Goal: Transaction & Acquisition: Purchase product/service

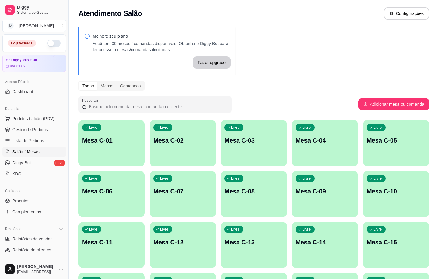
scroll to position [92, 0]
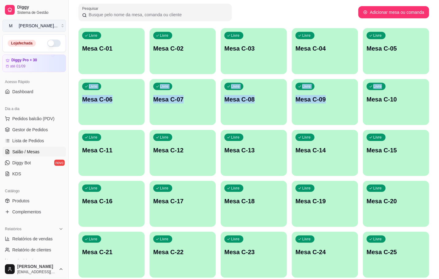
click at [56, 30] on button "M [PERSON_NAME] ..." at bounding box center [33, 26] width 63 height 12
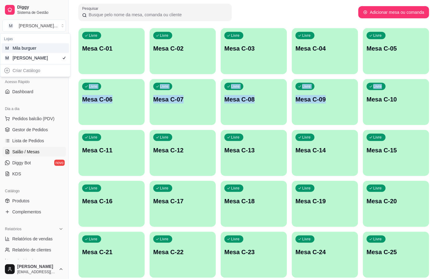
click at [48, 47] on div "M Mila burguer" at bounding box center [35, 48] width 67 height 10
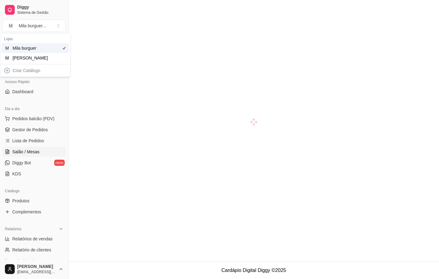
scroll to position [17, 0]
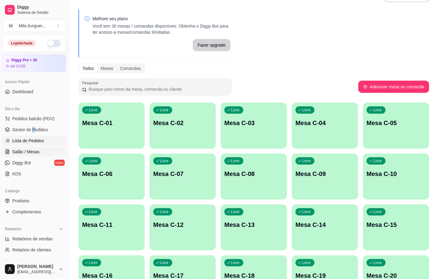
click at [46, 137] on link "Lista de Pedidos" at bounding box center [33, 141] width 63 height 10
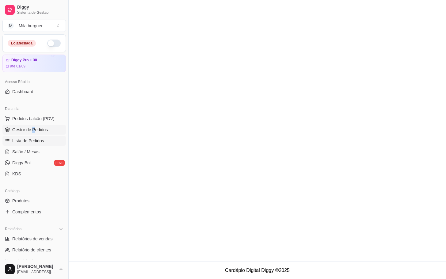
click at [44, 133] on link "Gestor de Pedidos" at bounding box center [33, 130] width 63 height 10
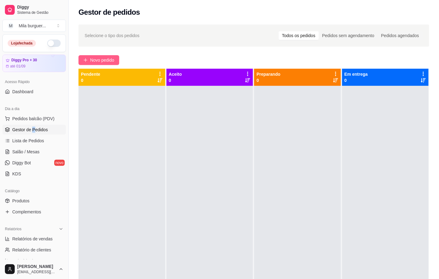
click at [92, 61] on span "Novo pedido" at bounding box center [102, 60] width 24 height 7
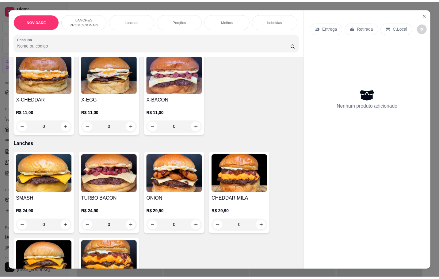
scroll to position [138, 0]
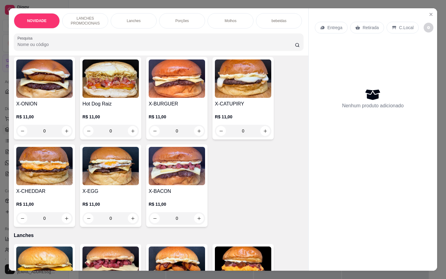
click at [424, 17] on div "Entrega Retirada C.Local" at bounding box center [373, 27] width 116 height 21
click at [429, 13] on icon "Close" at bounding box center [431, 14] width 5 height 5
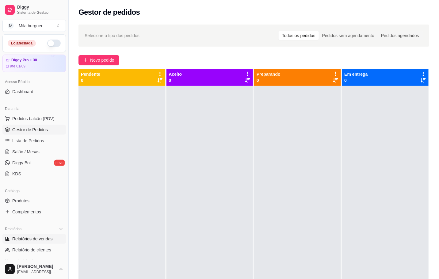
scroll to position [46, 0]
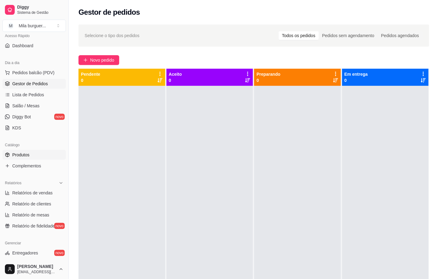
click at [19, 154] on span "Produtos" at bounding box center [20, 155] width 17 height 6
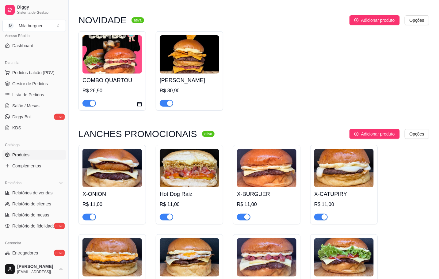
scroll to position [138, 0]
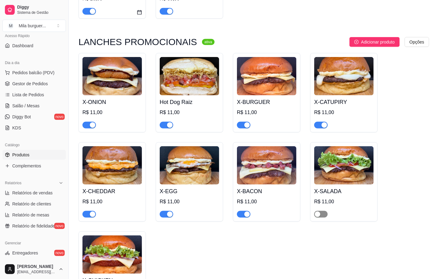
click at [321, 216] on button "button" at bounding box center [320, 214] width 13 height 7
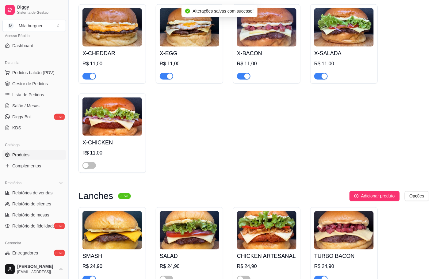
scroll to position [414, 0]
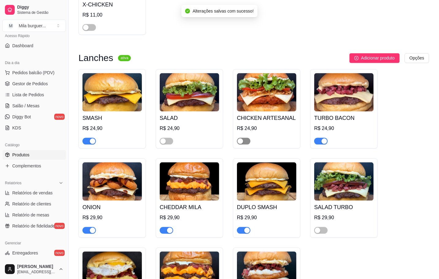
click at [243, 145] on button "button" at bounding box center [243, 141] width 13 height 7
click at [161, 144] on div "button" at bounding box center [163, 142] width 6 height 6
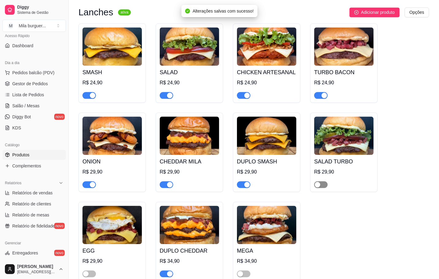
click at [319, 187] on div "button" at bounding box center [318, 185] width 6 height 6
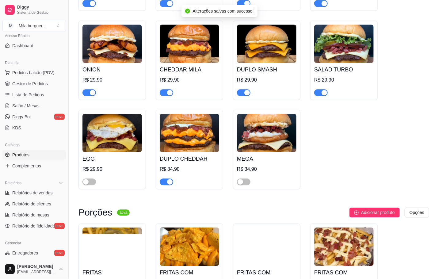
scroll to position [598, 0]
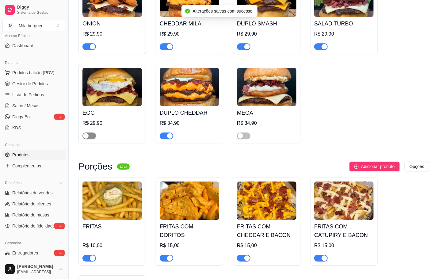
click at [86, 139] on div "button" at bounding box center [86, 136] width 6 height 6
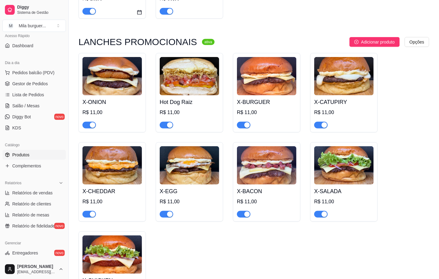
scroll to position [276, 0]
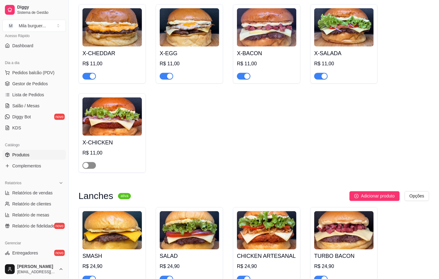
click at [85, 168] on div "button" at bounding box center [86, 166] width 6 height 6
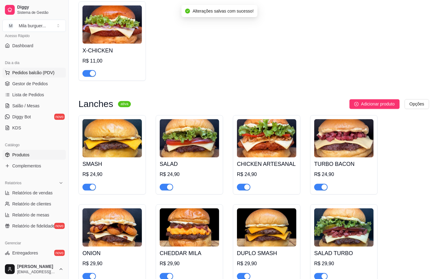
click at [40, 76] on span "Pedidos balcão (PDV)" at bounding box center [33, 73] width 42 height 6
click at [42, 77] on div "Item avulso" at bounding box center [41, 68] width 62 height 18
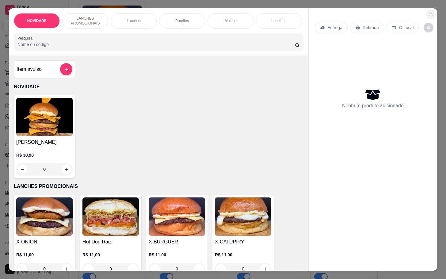
click at [429, 12] on icon "Close" at bounding box center [431, 14] width 5 height 5
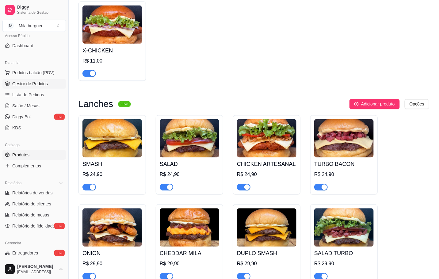
click at [38, 83] on span "Gestor de Pedidos" at bounding box center [30, 84] width 36 height 6
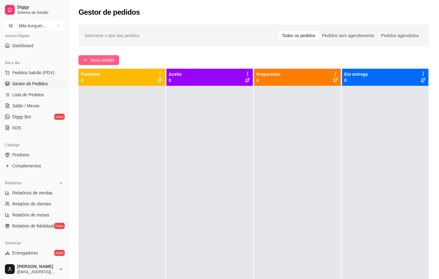
click at [109, 60] on span "Novo pedido" at bounding box center [102, 60] width 24 height 7
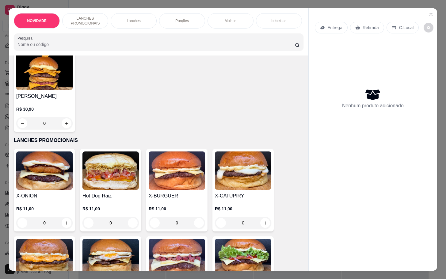
scroll to position [184, 0]
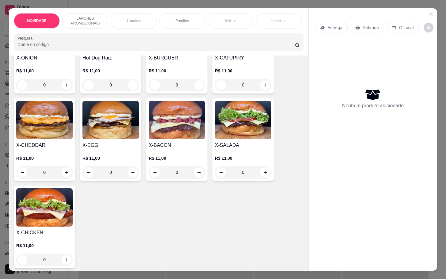
click at [263, 175] on div "0" at bounding box center [243, 172] width 56 height 12
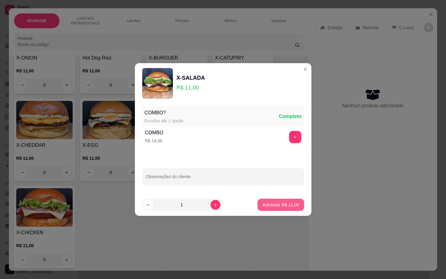
click at [281, 194] on div "COMBO? Escolha até 1 opção Completo COMBO R$ 14,00 + Observações do cliente" at bounding box center [223, 149] width 177 height 90
click at [278, 207] on p "Adicionar R$ 11,00" at bounding box center [281, 205] width 36 height 6
type input "1"
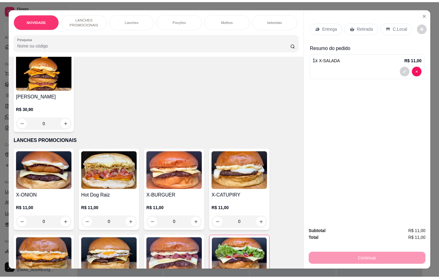
scroll to position [0, 0]
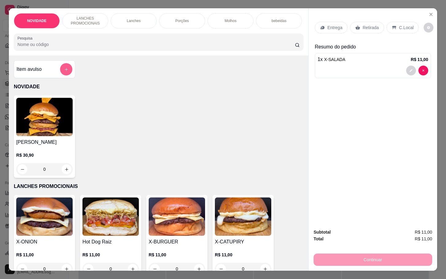
click at [64, 72] on icon "add-separate-item" at bounding box center [66, 69] width 5 height 5
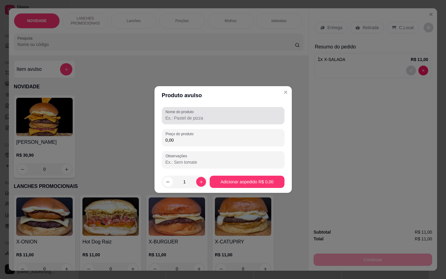
click at [199, 113] on div at bounding box center [223, 115] width 115 height 12
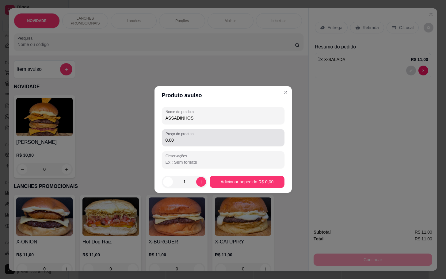
type input "ASSADINHOS"
click at [185, 139] on input "0,00" at bounding box center [223, 140] width 115 height 6
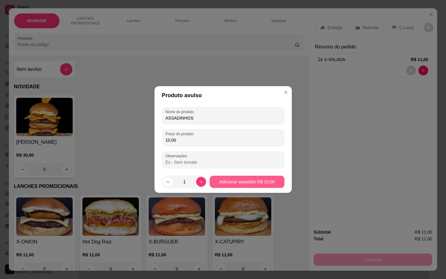
type input "10,00"
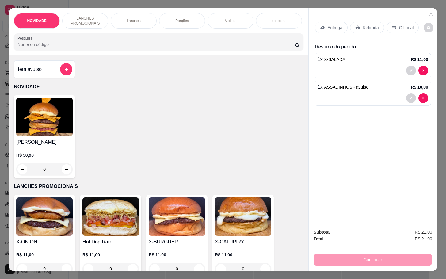
click at [361, 22] on div "Retirada" at bounding box center [367, 28] width 34 height 12
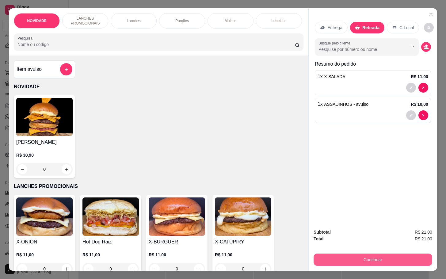
click at [351, 259] on button "Continuar" at bounding box center [373, 260] width 119 height 12
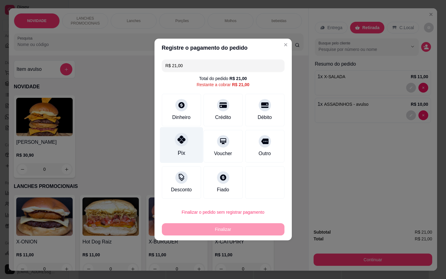
click at [183, 159] on div "Pix" at bounding box center [181, 145] width 43 height 36
type input "R$ 0,00"
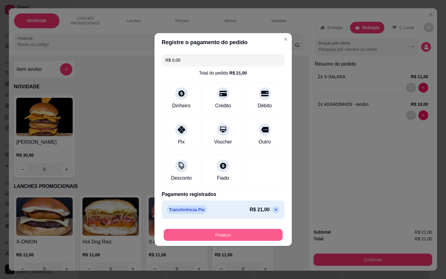
click at [194, 236] on button "Finalizar" at bounding box center [223, 235] width 119 height 12
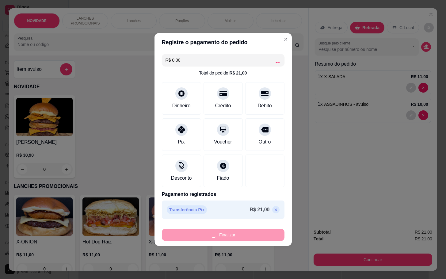
type input "0"
type input "-R$ 21,00"
